Goal: Check status: Check status

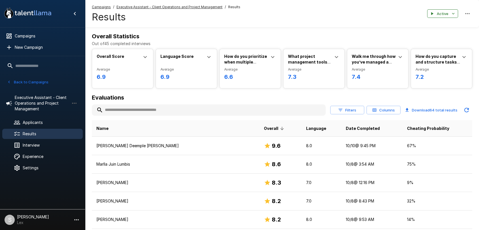
click at [25, 78] on button "Back to Campaigns" at bounding box center [28, 82] width 44 height 9
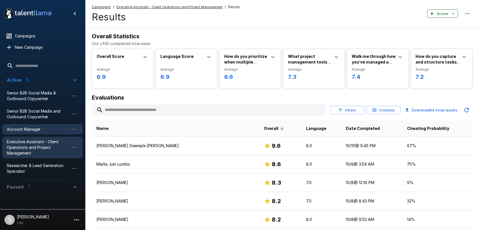
click at [26, 130] on span "Account Manager" at bounding box center [38, 129] width 62 height 6
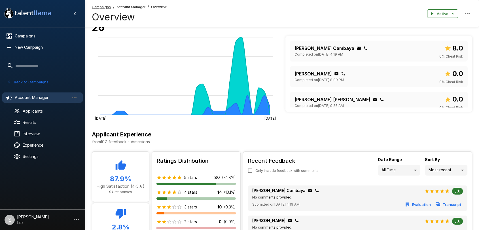
scroll to position [112, 0]
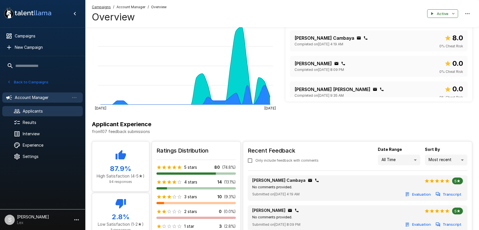
click at [33, 108] on span "Applicants" at bounding box center [51, 111] width 56 height 6
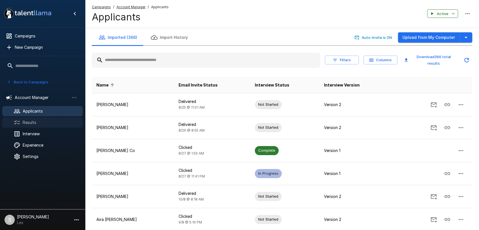
click at [32, 118] on div "Results" at bounding box center [42, 122] width 81 height 10
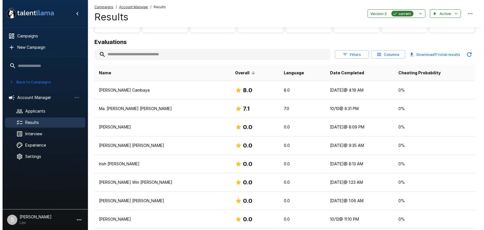
scroll to position [50, 0]
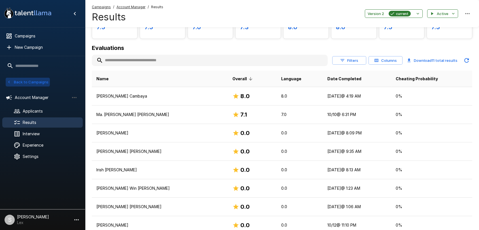
click at [24, 81] on button "Back to Campaigns" at bounding box center [28, 82] width 44 height 9
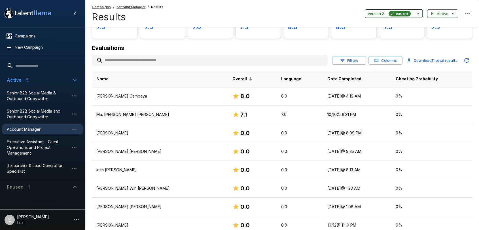
click at [374, 14] on span "Version 2" at bounding box center [376, 13] width 16 height 7
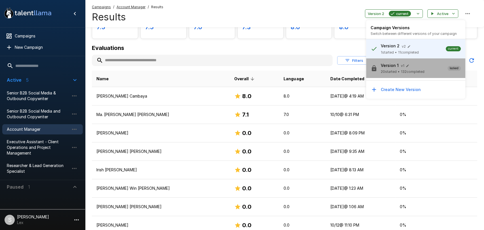
click at [383, 64] on p "Version 1" at bounding box center [390, 66] width 18 height 6
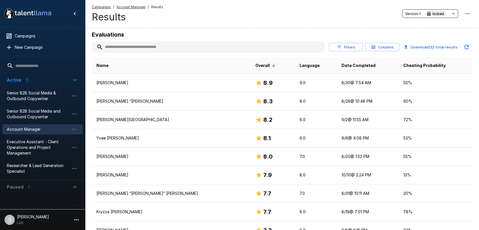
scroll to position [64, 0]
